Goal: Task Accomplishment & Management: Manage account settings

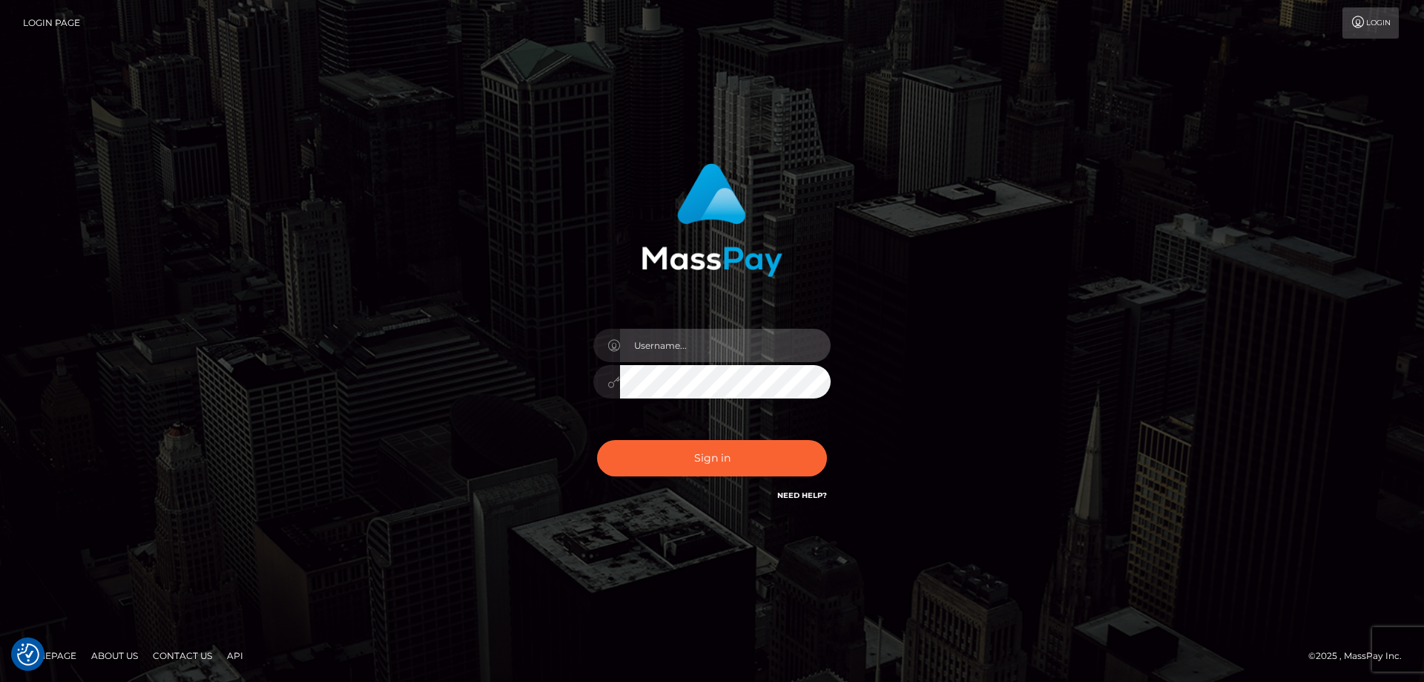
type input "[PERSON_NAME].Cirnat"
click at [815, 441] on div at bounding box center [693, 482] width 304 height 169
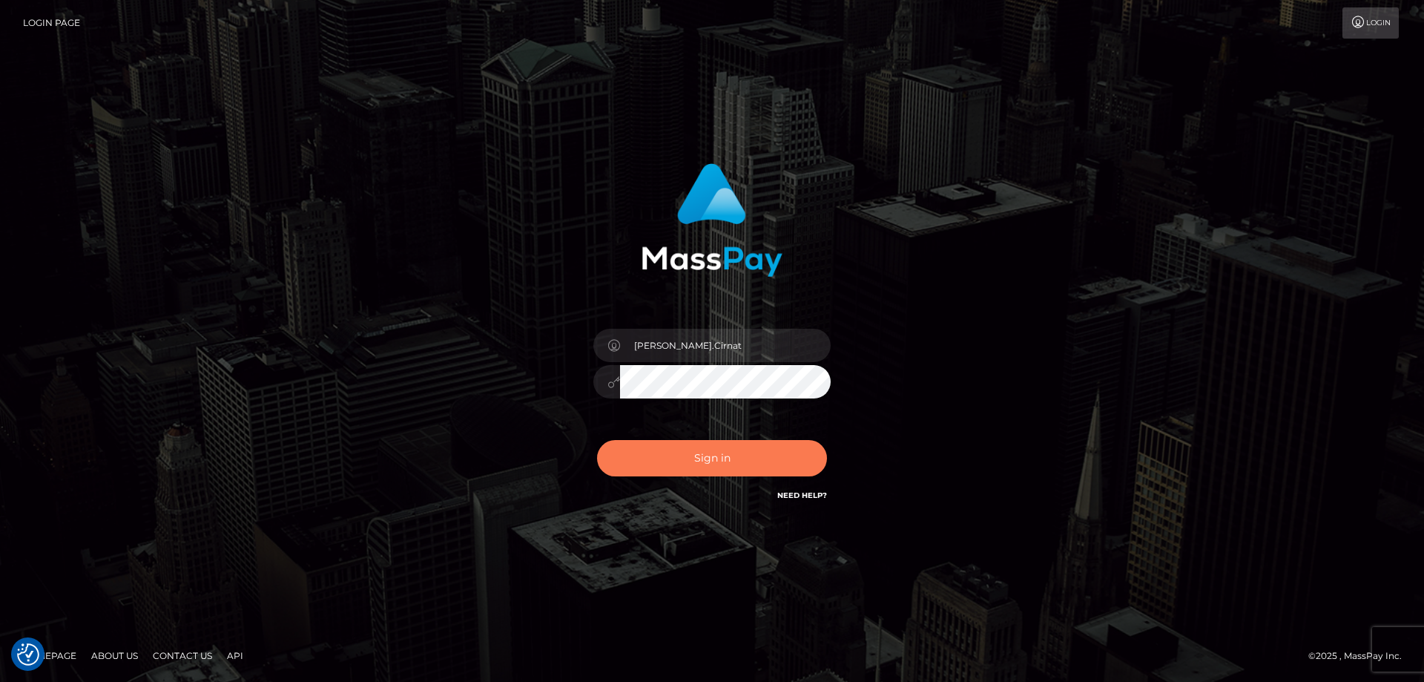
click at [711, 464] on button "Sign in" at bounding box center [712, 458] width 230 height 36
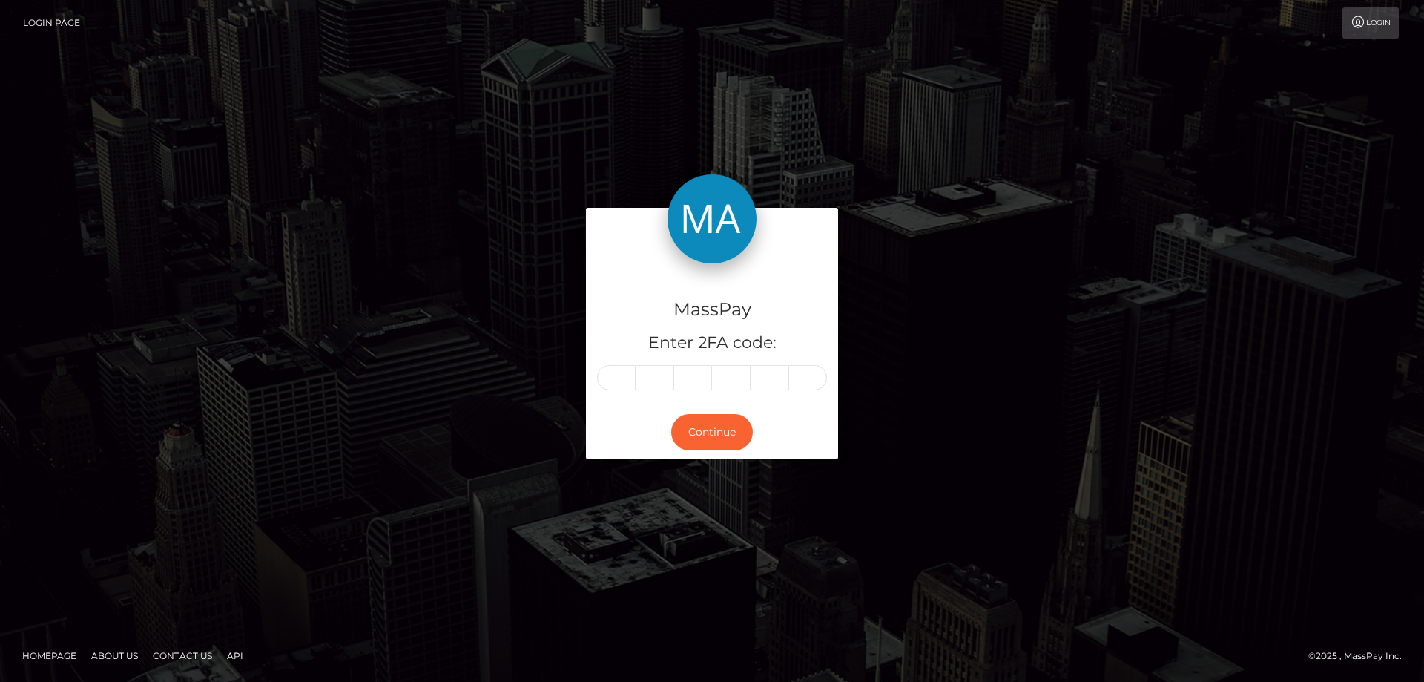
click at [611, 374] on input "text" at bounding box center [616, 377] width 39 height 25
type input "5"
type input "7"
type input "6"
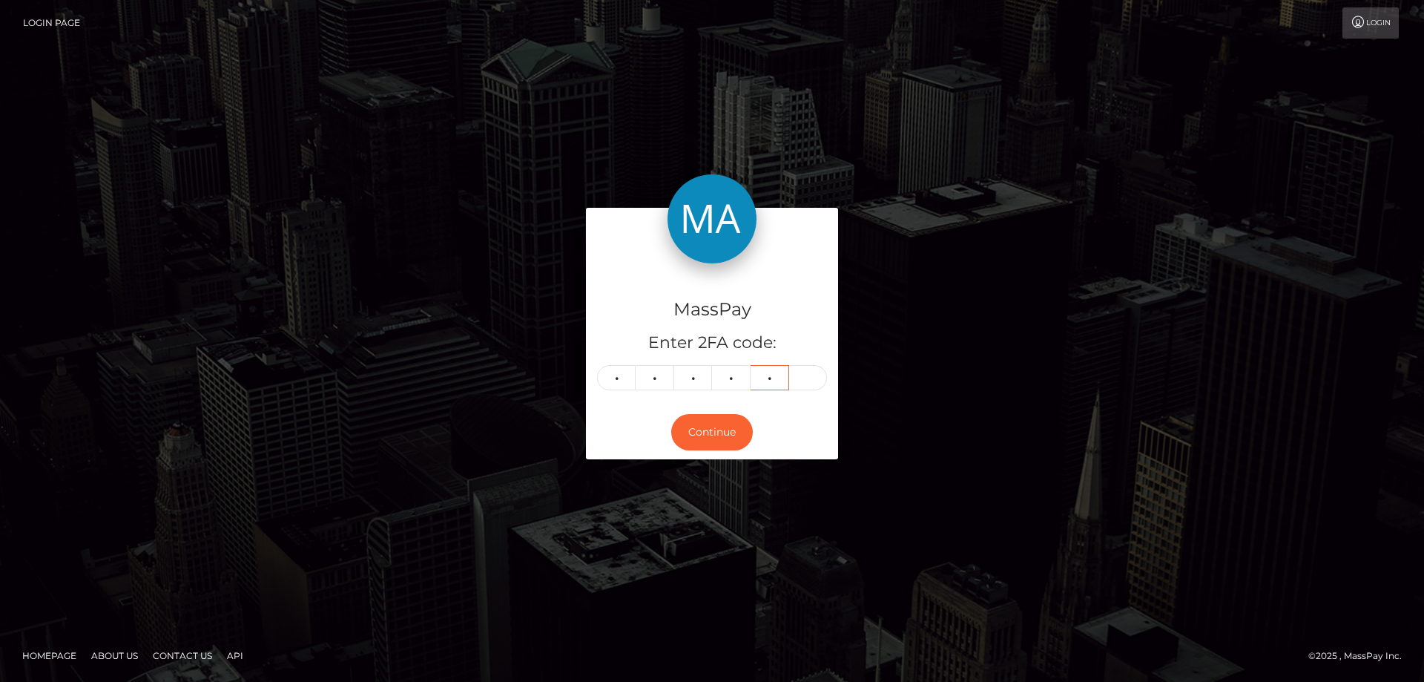
type input "0"
type input "7"
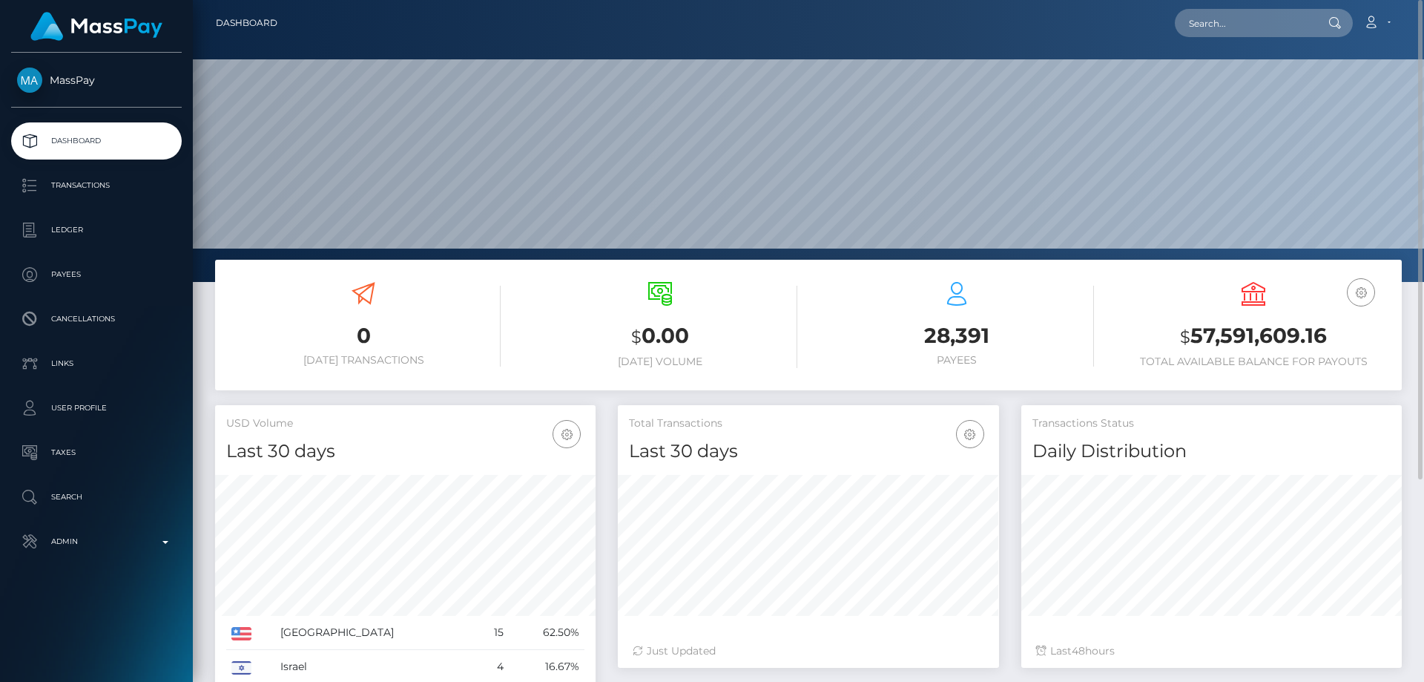
scroll to position [263, 381]
paste input "84d9f3c0-1c3b-414e-858c-8f0902eb00ee"
type input "84d9f3c0-1c3b-414e-858c-8f0902eb00ee"
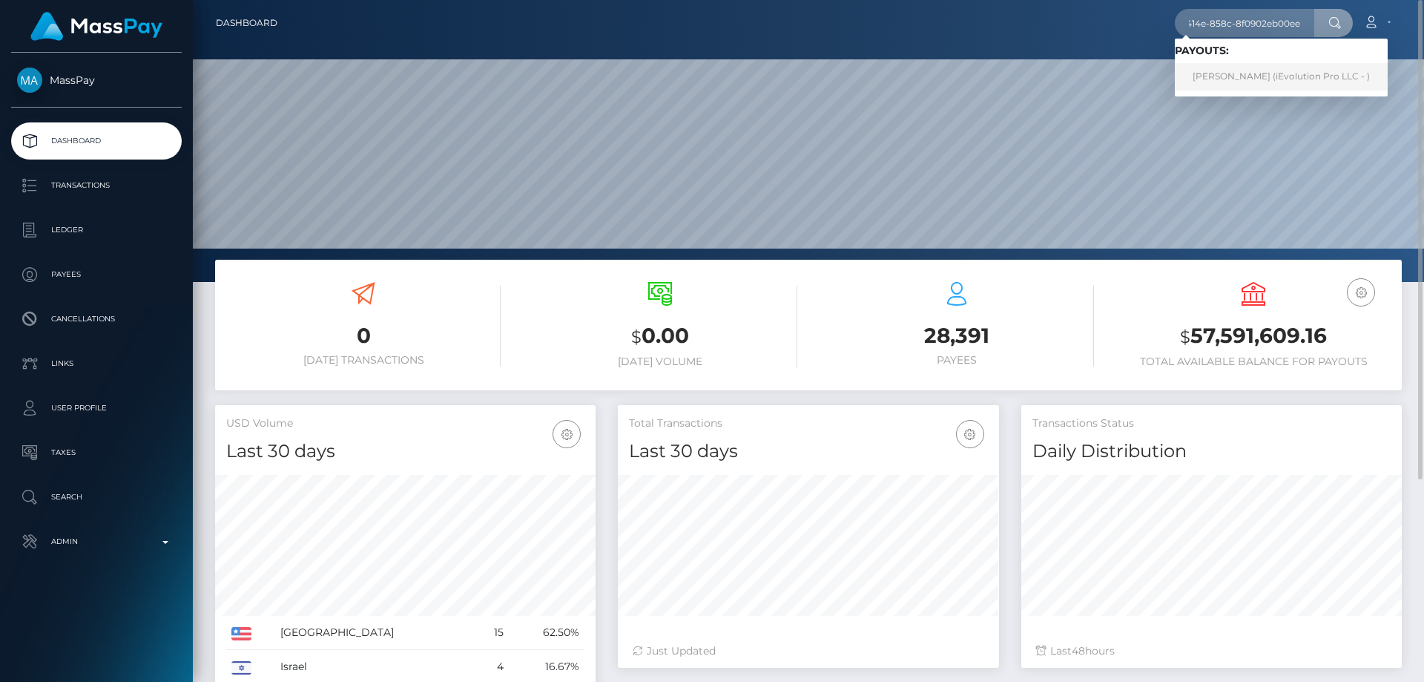
click at [1242, 76] on link "Carolina Maria Nunez Perea (iEvolution Pro LLC - )" at bounding box center [1281, 76] width 213 height 27
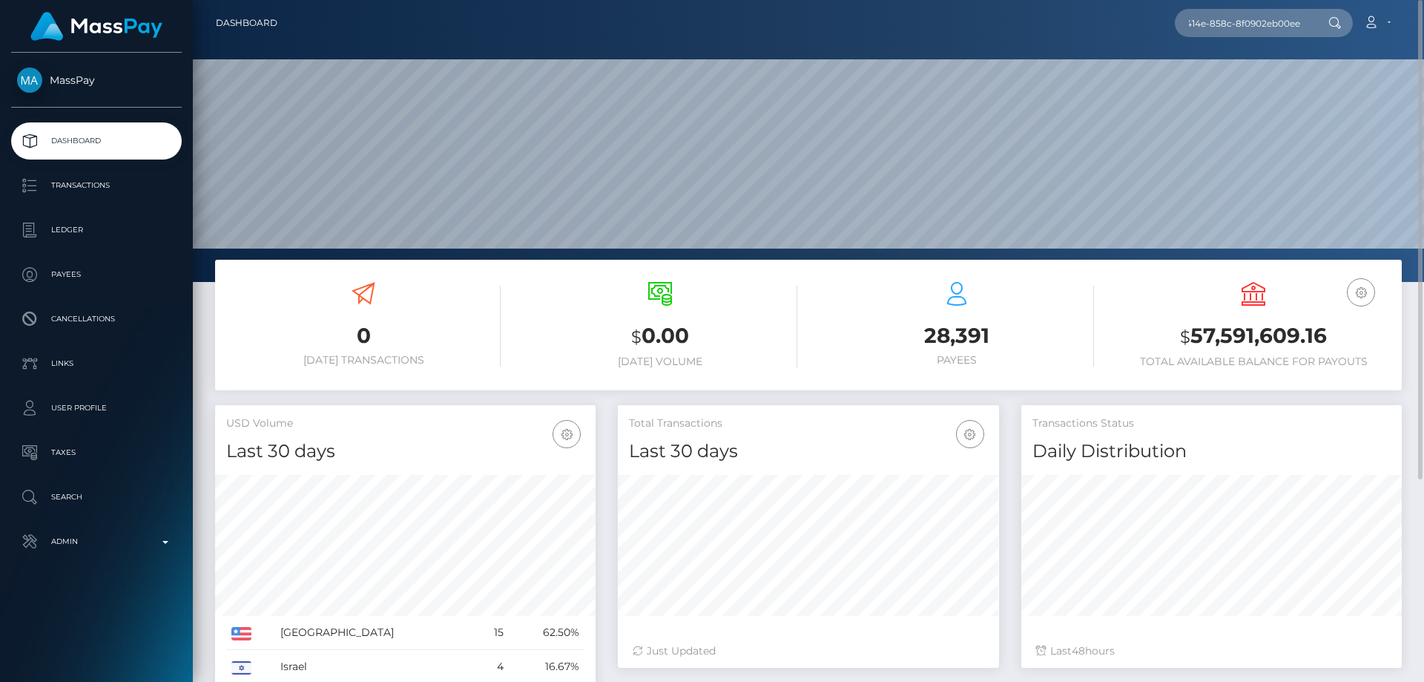
scroll to position [0, 0]
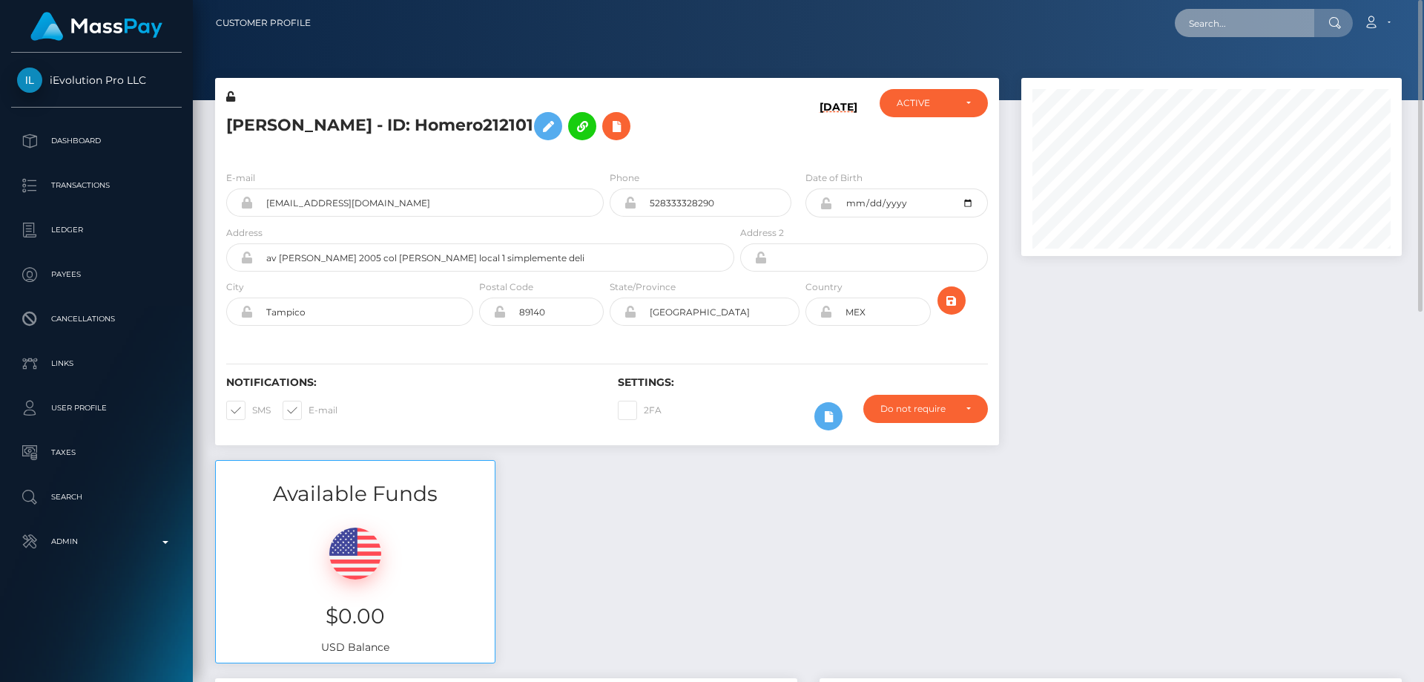
drag, startPoint x: 1237, startPoint y: 38, endPoint x: 1218, endPoint y: 18, distance: 27.3
paste input "carpenterangela13@gmail.com"
type input "carpenterangela13@gmail.com"
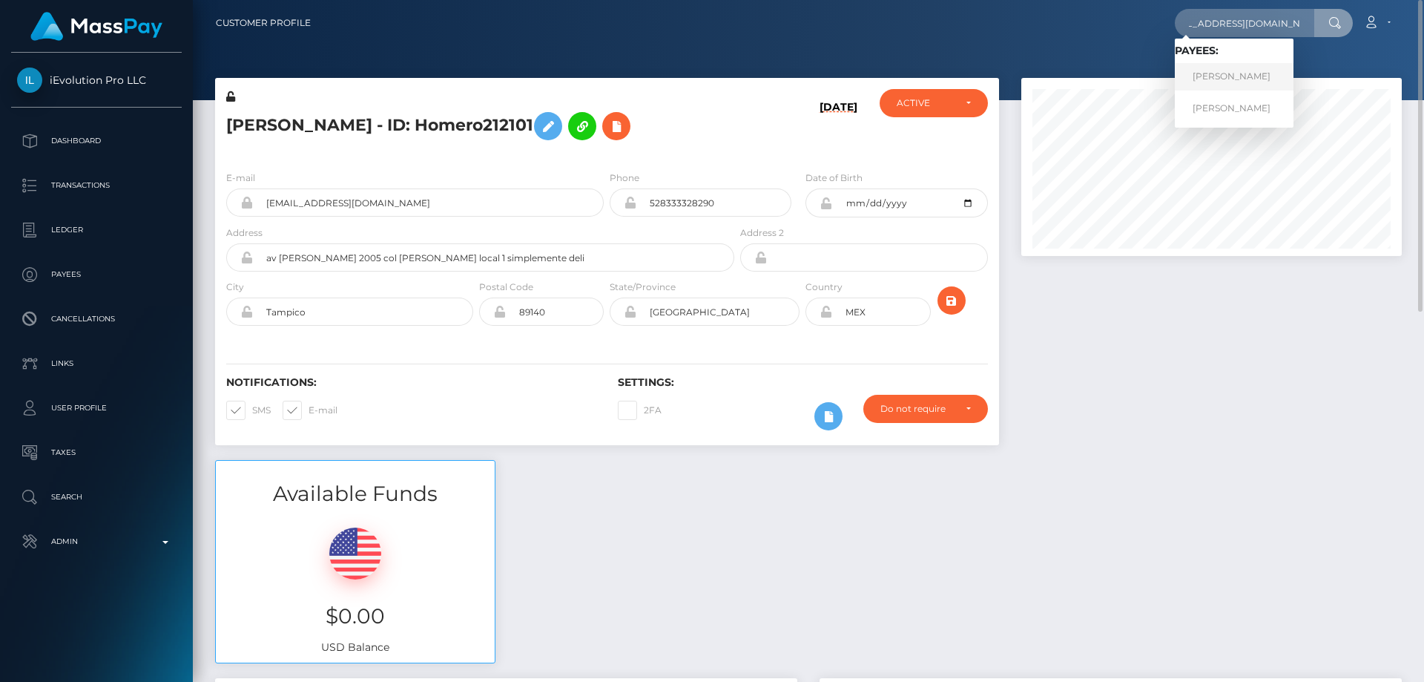
click at [1241, 76] on link "ANGELA MARIE CARPENTER" at bounding box center [1234, 76] width 119 height 27
click at [1154, 287] on div at bounding box center [1211, 269] width 403 height 382
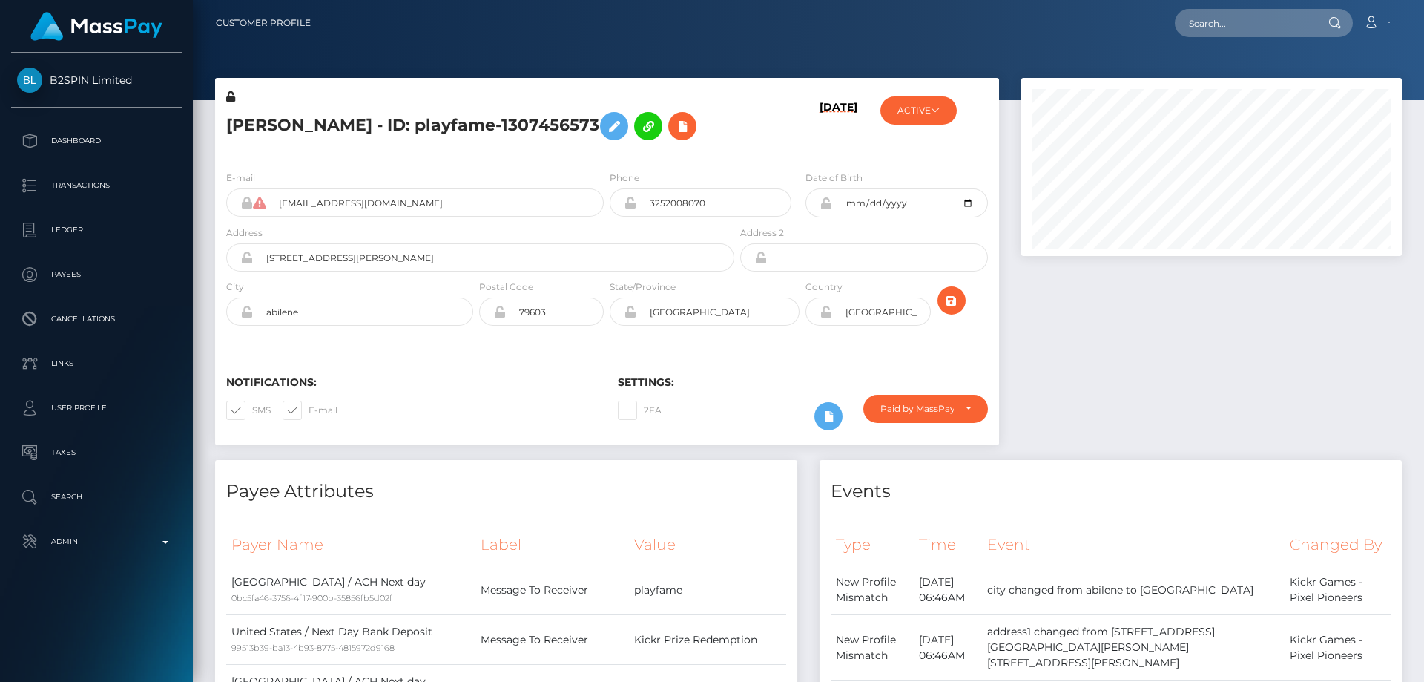
scroll to position [178, 381]
click at [1254, 452] on div at bounding box center [1211, 269] width 403 height 382
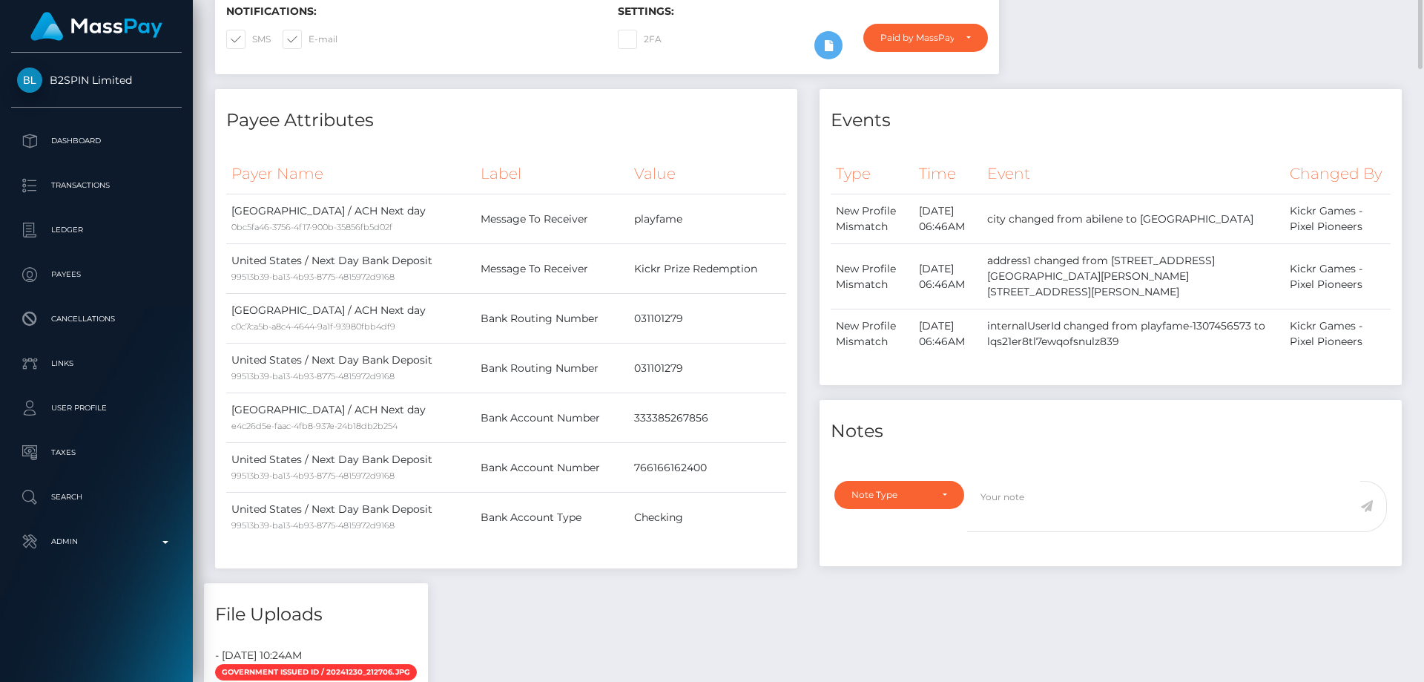
scroll to position [74, 0]
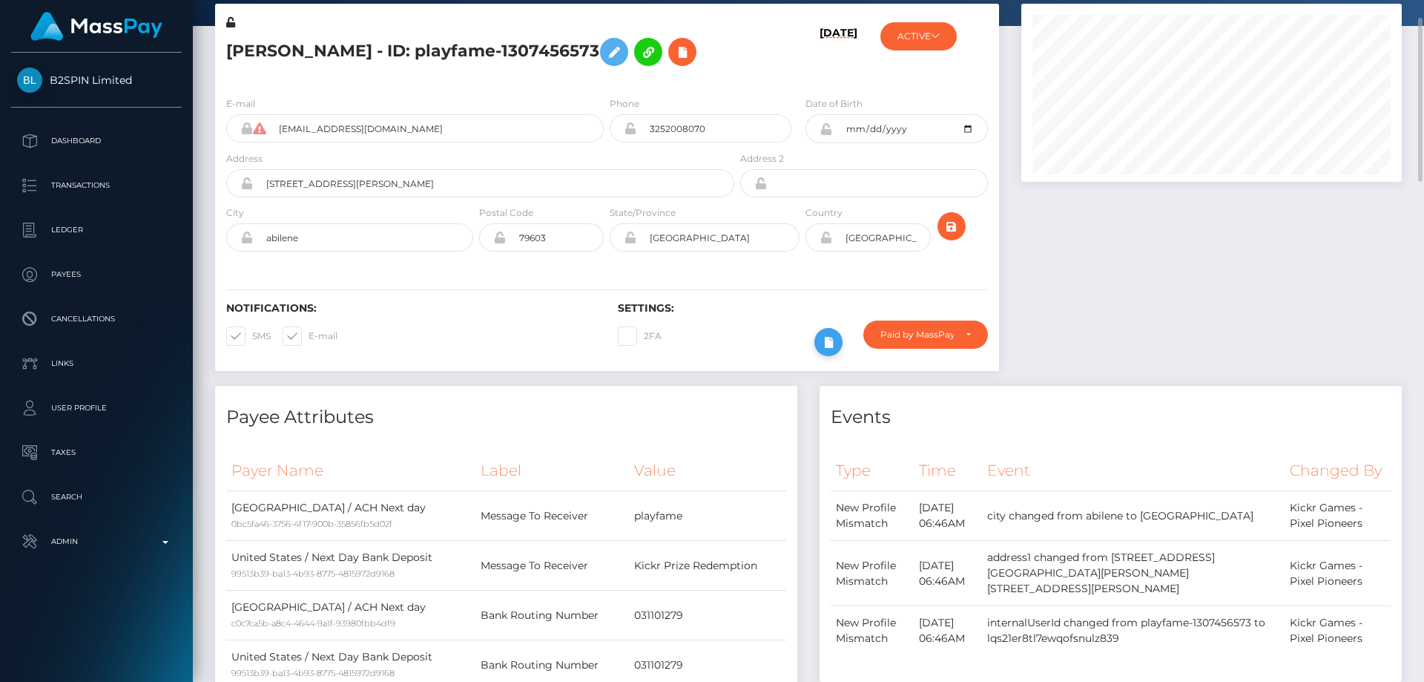
click at [827, 352] on icon at bounding box center [828, 342] width 18 height 19
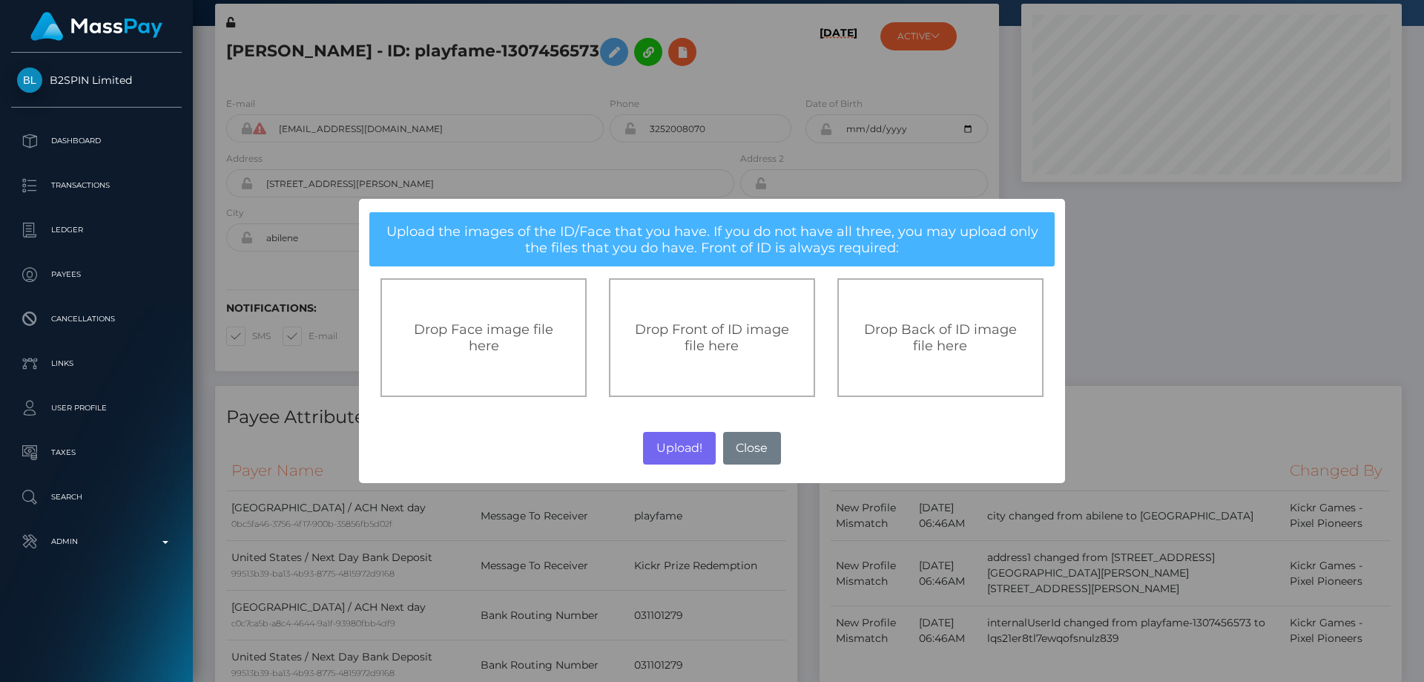
click at [687, 350] on span "Drop Front of ID image file here" at bounding box center [712, 337] width 154 height 33
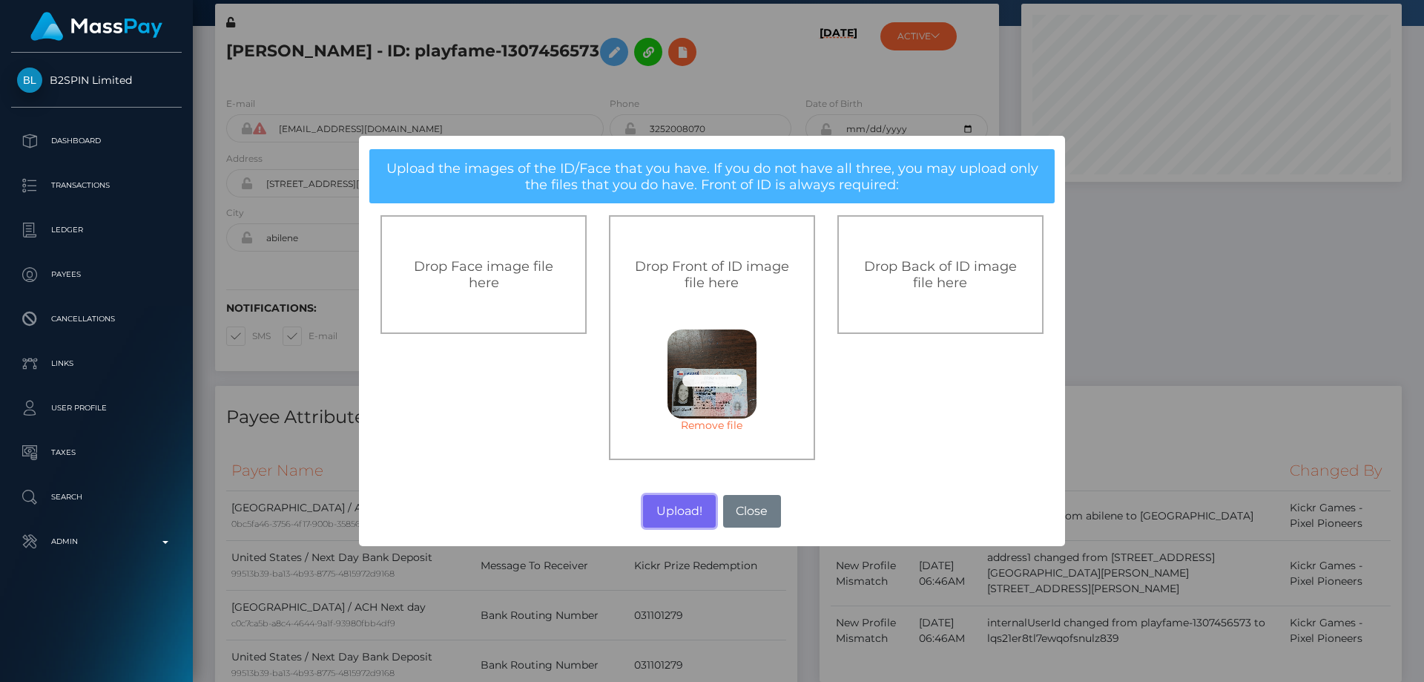
drag, startPoint x: 671, startPoint y: 515, endPoint x: 794, endPoint y: 456, distance: 135.7
click at [672, 513] on button "Upload!" at bounding box center [679, 511] width 72 height 33
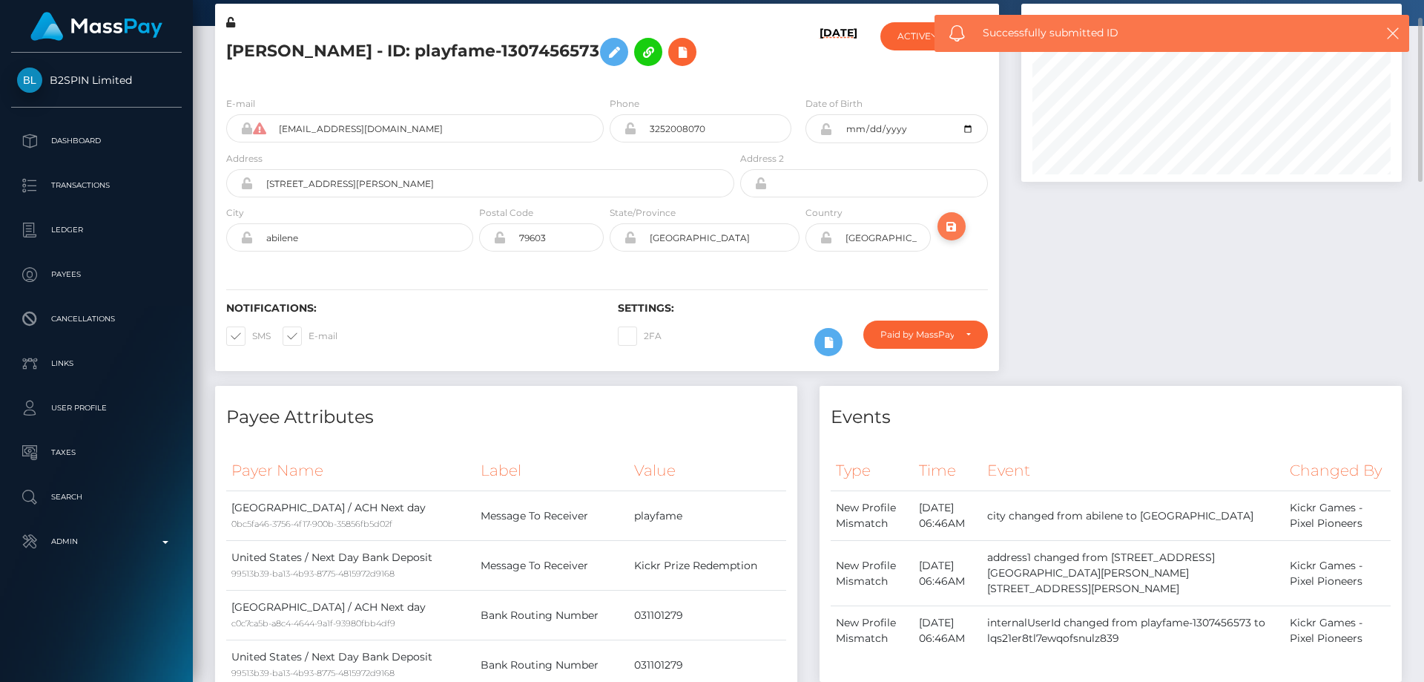
click at [950, 236] on icon "submit" at bounding box center [952, 226] width 18 height 19
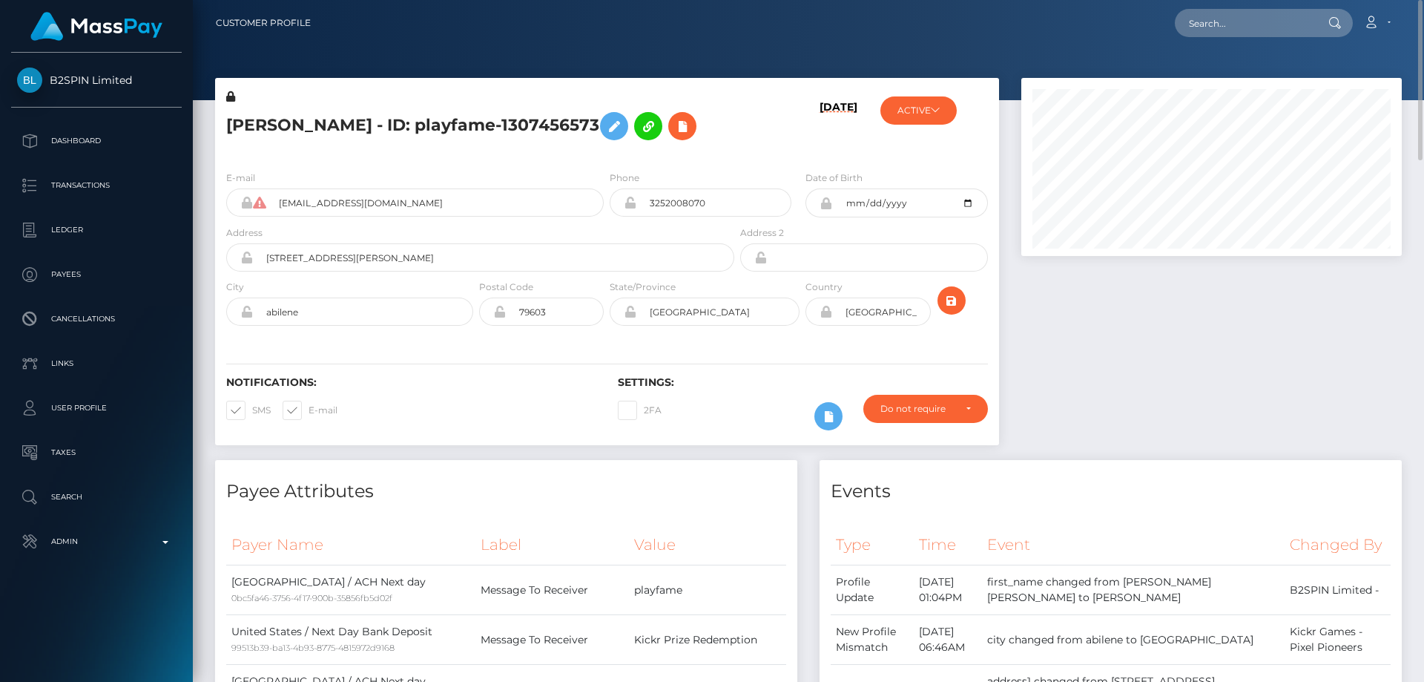
drag, startPoint x: 1178, startPoint y: 418, endPoint x: 1150, endPoint y: 412, distance: 28.2
click at [1178, 416] on div at bounding box center [1211, 269] width 403 height 382
click at [406, 110] on h5 "ANGELA MARIE CARPENTER - ID: playfame-1307456573" at bounding box center [476, 126] width 500 height 43
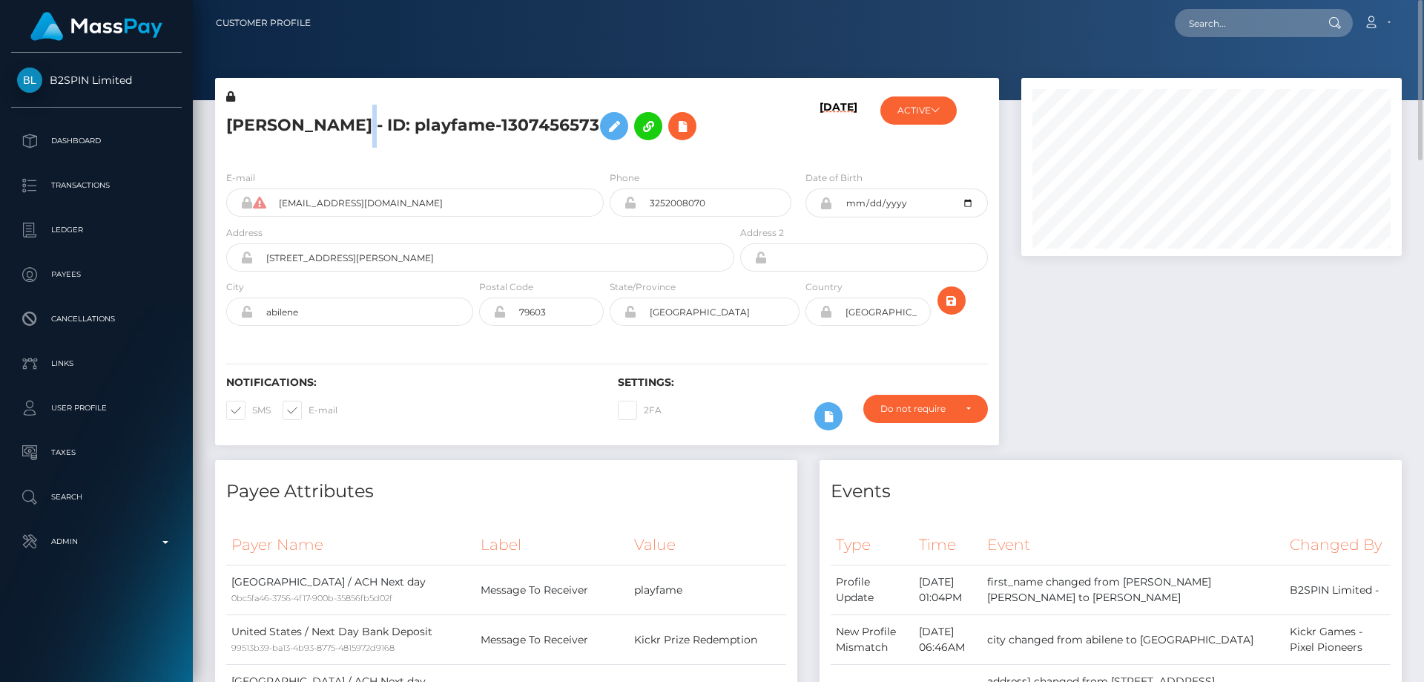
copy h5 "ANGELA MARIE CARPENTER - ID: playfame-1307456573"
click at [482, 148] on h5 "ANGELA MARIE CARPENTER - ID: playfame-1307456573" at bounding box center [476, 126] width 500 height 43
drag, startPoint x: 472, startPoint y: 110, endPoint x: 238, endPoint y: 112, distance: 233.6
click at [236, 112] on h5 "ANGELA MARIE CARPENTER - ID: playfame-1307456573" at bounding box center [476, 126] width 500 height 43
click at [236, 115] on h5 "ANGELA MARIE CARPENTER - ID: playfame-1307456573" at bounding box center [476, 126] width 500 height 43
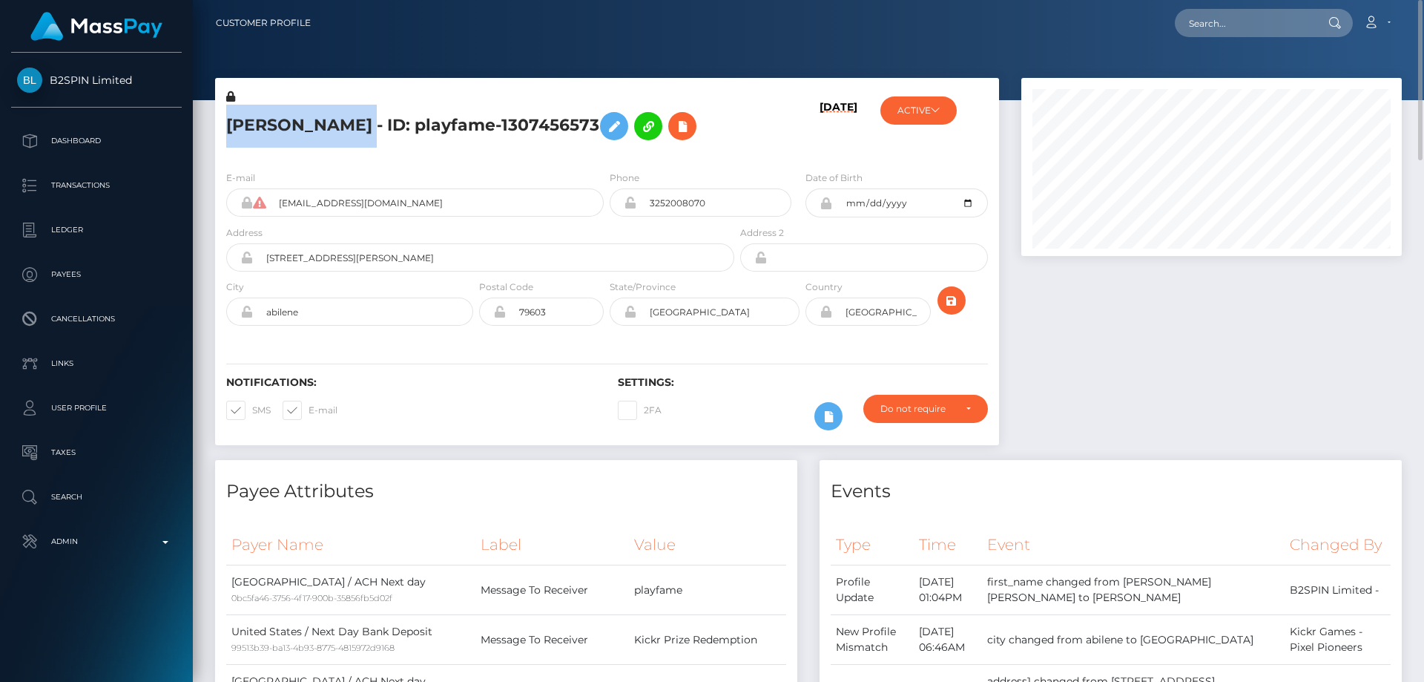
drag, startPoint x: 231, startPoint y: 115, endPoint x: 463, endPoint y: 119, distance: 232.1
click at [463, 119] on h5 "ANGELA MARIE CARPENTER - ID: playfame-1307456573" at bounding box center [476, 126] width 500 height 43
copy h5 "ANGELA MARIE CARPENTER"
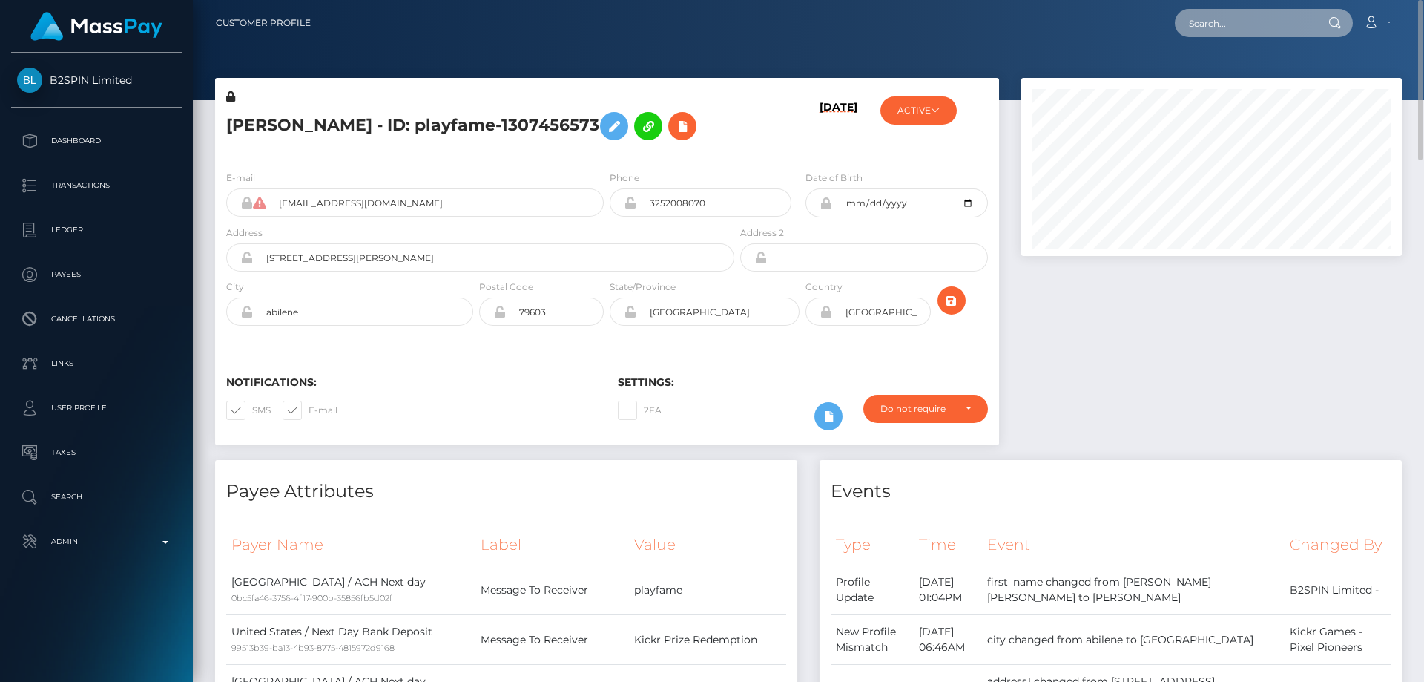
paste input "cilviaakinyi@gmail.com"
type input "cilviaakinyi@gmail.com"
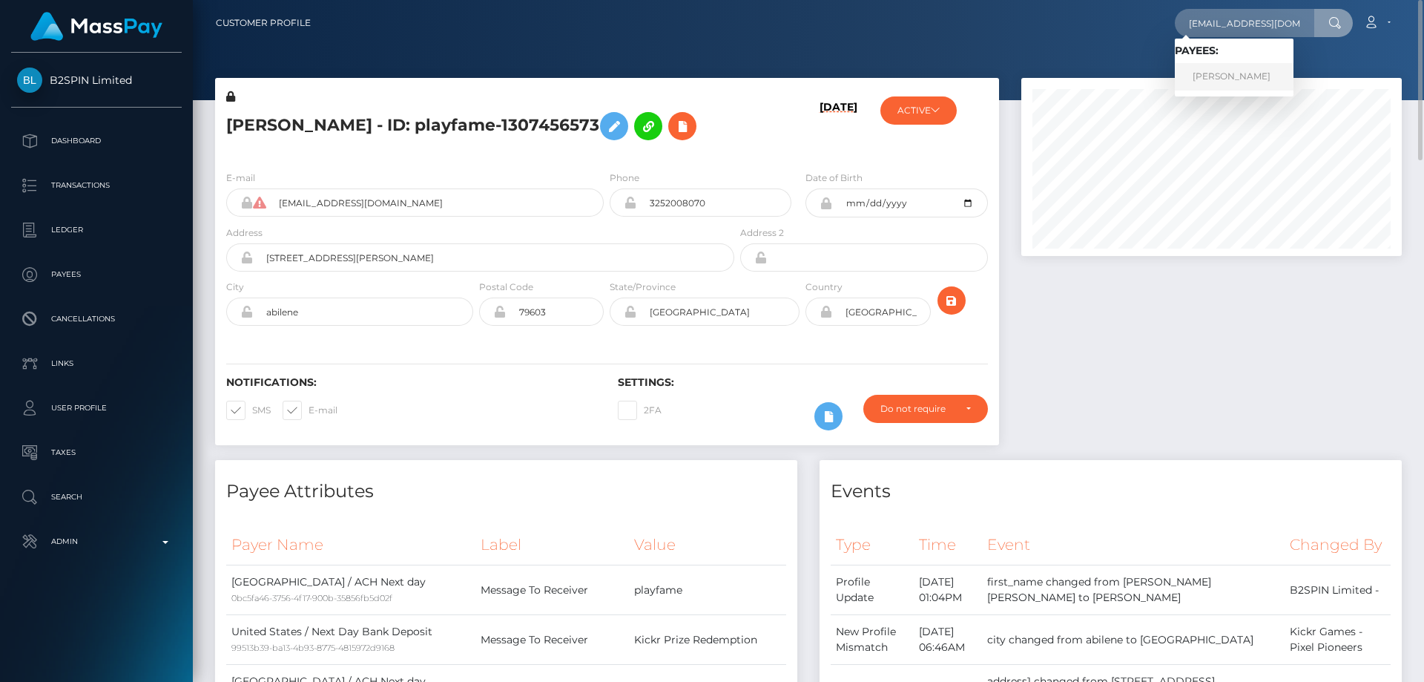
click at [1241, 76] on link "Zainabu Amina Ohuru" at bounding box center [1234, 76] width 119 height 27
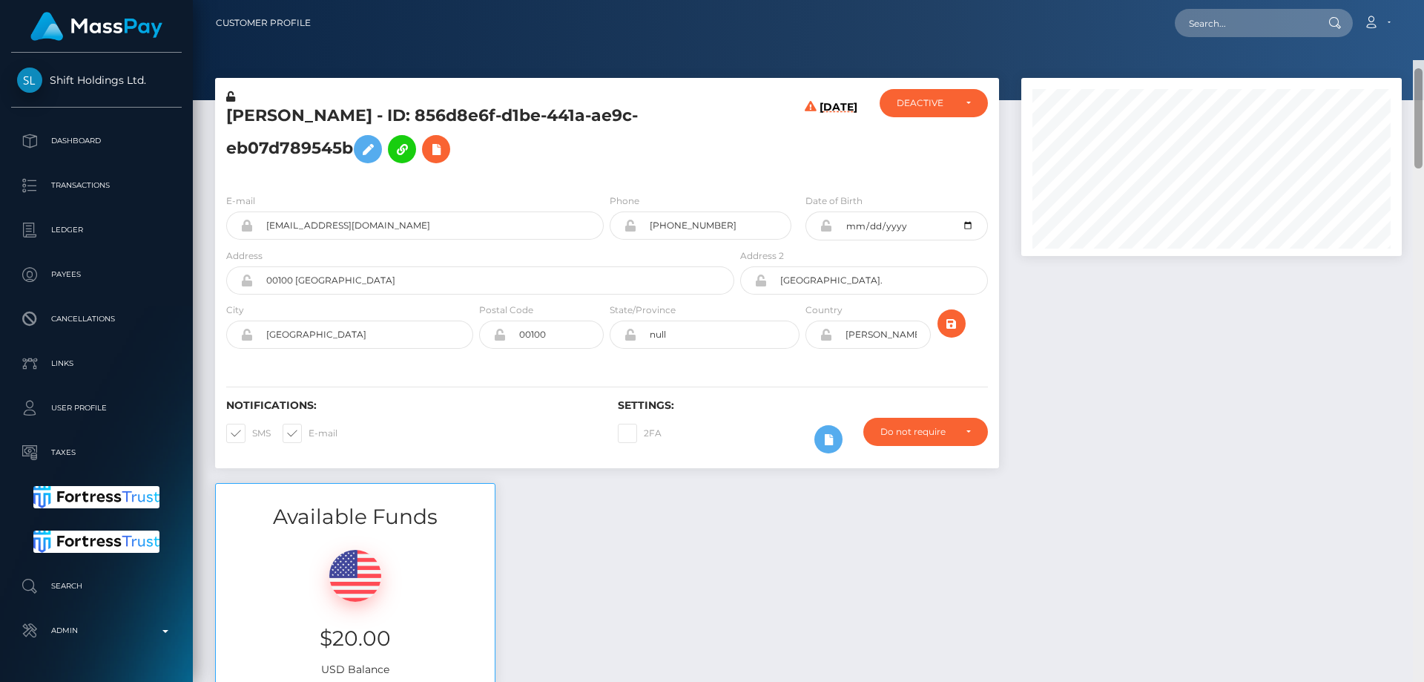
drag, startPoint x: 1418, startPoint y: 454, endPoint x: 1423, endPoint y: -62, distance: 516.2
click at [1423, 0] on html "Shift Holdings Ltd. Dashboard Transactions Ledger Payees Links" at bounding box center [712, 341] width 1424 height 682
paste input "1346740114"
type input "1346740114"
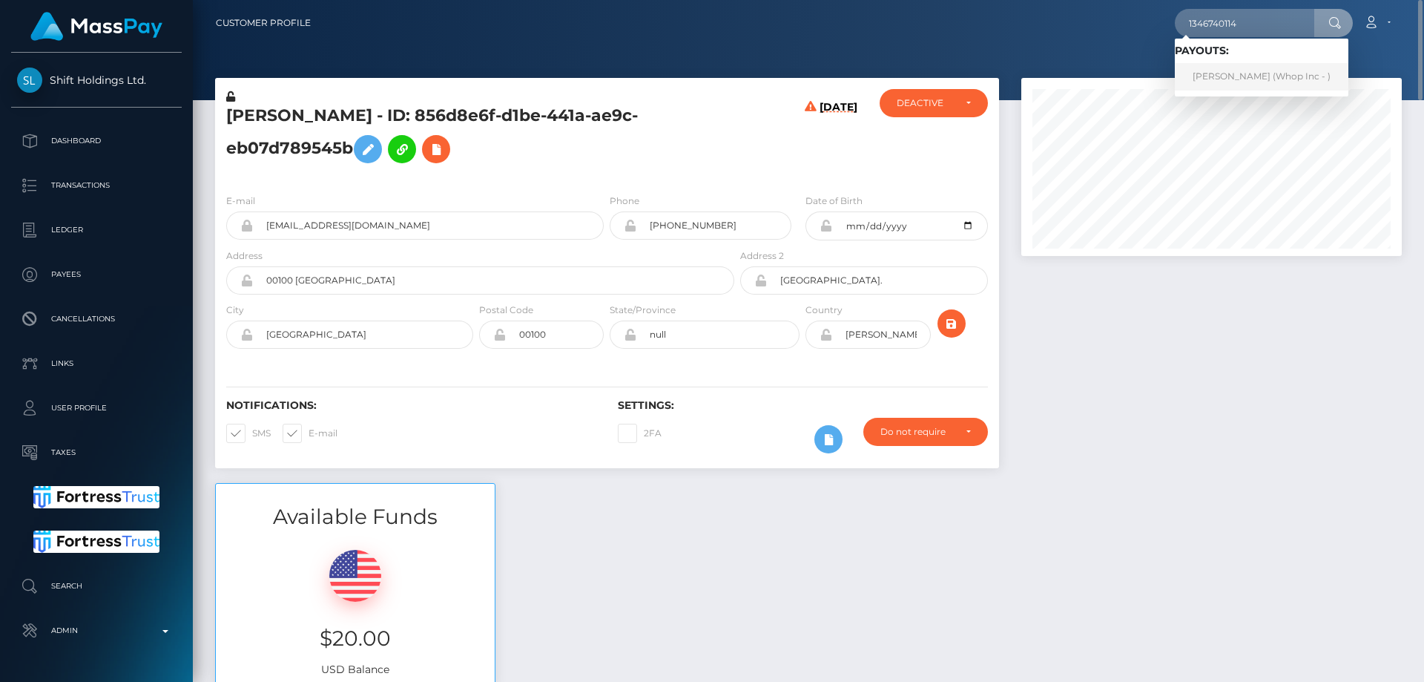
click at [1231, 81] on link "Mahad Aden (Whop Inc - )" at bounding box center [1262, 76] width 174 height 27
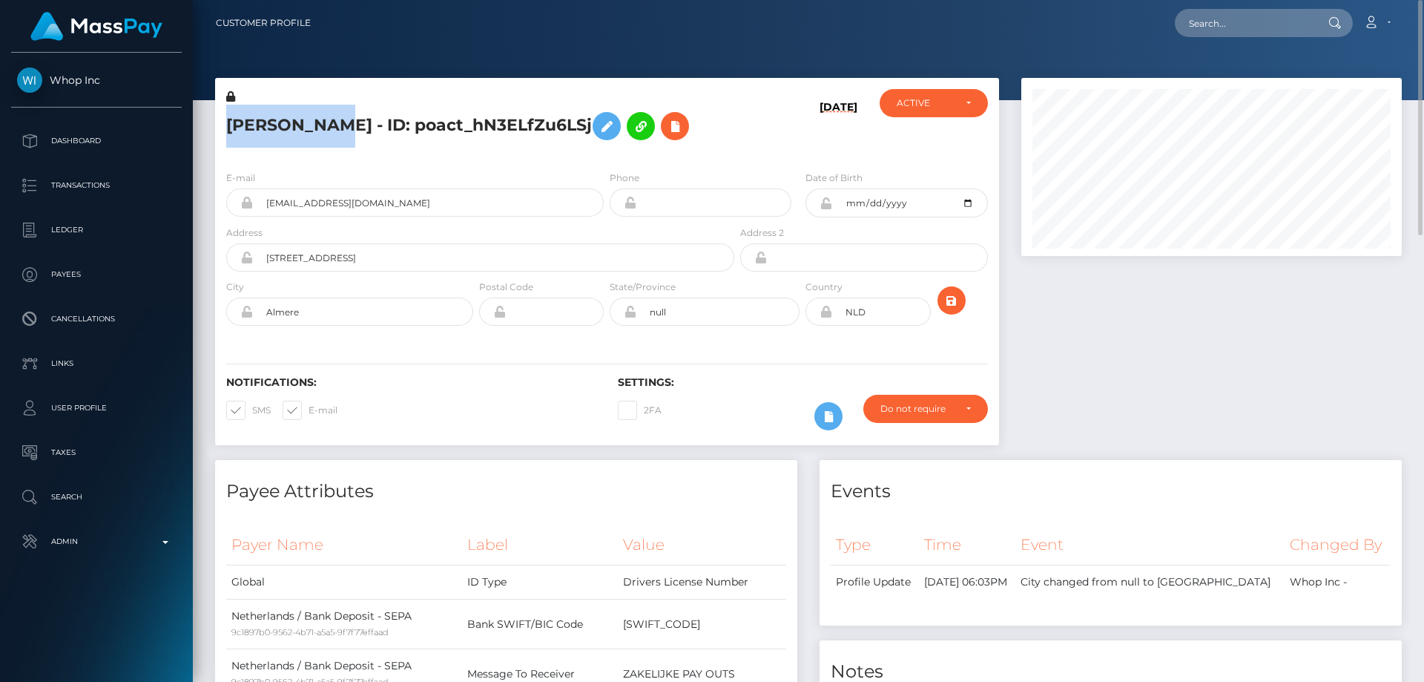
drag, startPoint x: 286, startPoint y: 125, endPoint x: 227, endPoint y: 117, distance: 59.1
click at [227, 117] on h5 "[PERSON_NAME] - ID: poact_hN3ELfZu6LSj" at bounding box center [476, 126] width 500 height 43
drag, startPoint x: 389, startPoint y: 260, endPoint x: 258, endPoint y: 257, distance: 130.6
click at [258, 257] on input "[STREET_ADDRESS]" at bounding box center [493, 257] width 481 height 28
drag, startPoint x: 324, startPoint y: 320, endPoint x: 245, endPoint y: 320, distance: 78.6
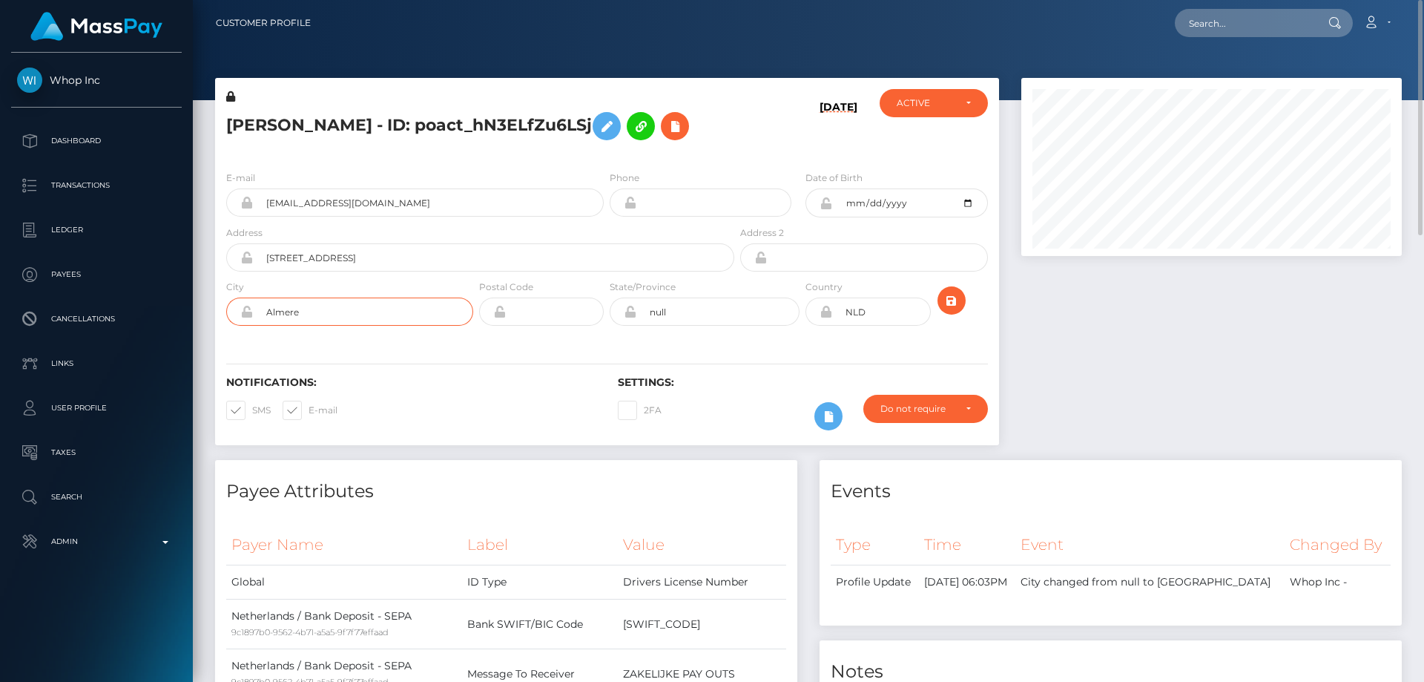
click at [245, 320] on div "Almere" at bounding box center [349, 311] width 247 height 28
